Goal: Task Accomplishment & Management: Use online tool/utility

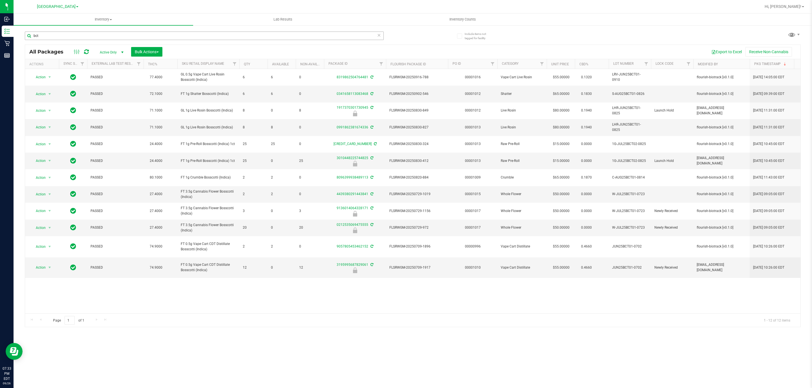
click at [266, 36] on input "bct" at bounding box center [204, 36] width 359 height 8
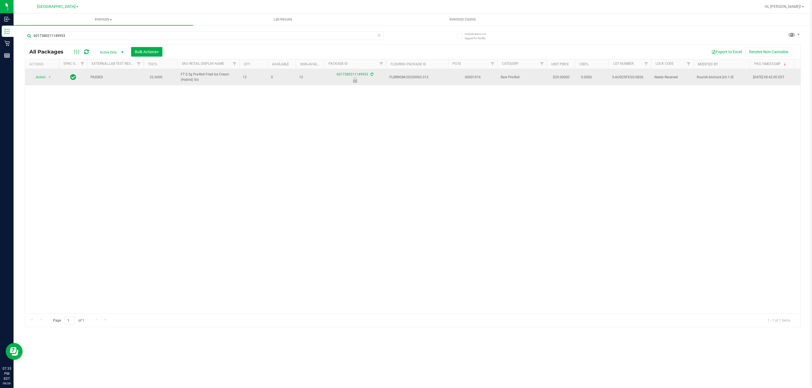
type input "6017380211149953"
drag, startPoint x: 58, startPoint y: 77, endPoint x: 52, endPoint y: 80, distance: 7.2
click at [56, 79] on td "Action Action Edit attributes Global inventory Locate package Package audit log…" at bounding box center [42, 77] width 34 height 16
click at [48, 79] on span "select" at bounding box center [49, 77] width 5 height 5
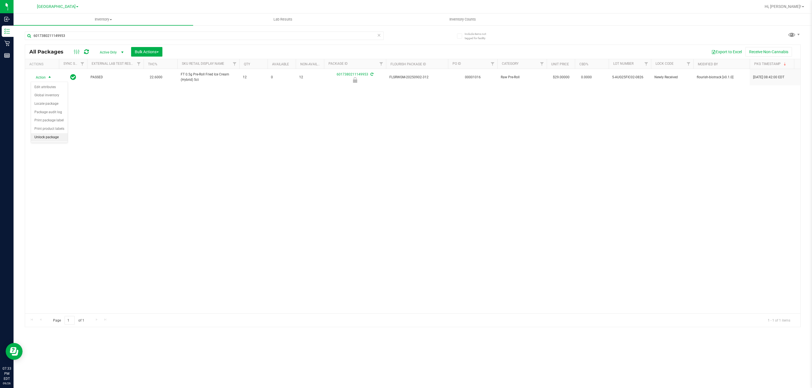
click at [45, 141] on li "Unlock package" at bounding box center [49, 137] width 37 height 8
